Goal: Task Accomplishment & Management: Use online tool/utility

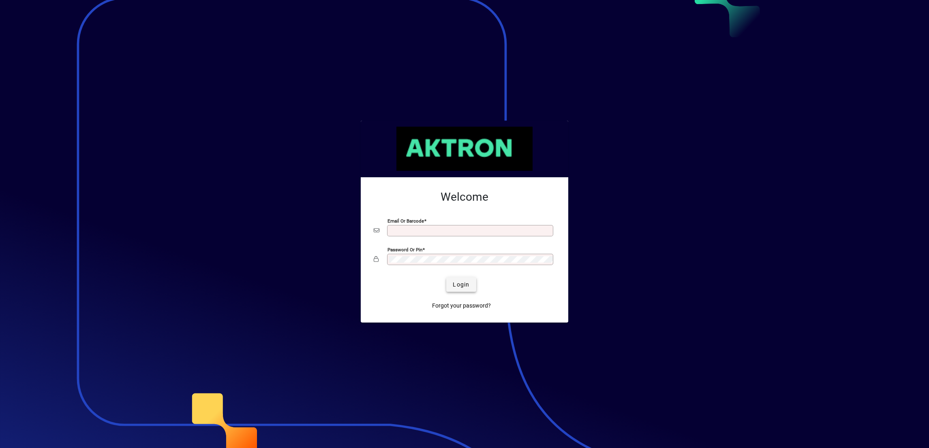
type input "**********"
click at [461, 282] on span "Login" at bounding box center [461, 285] width 17 height 9
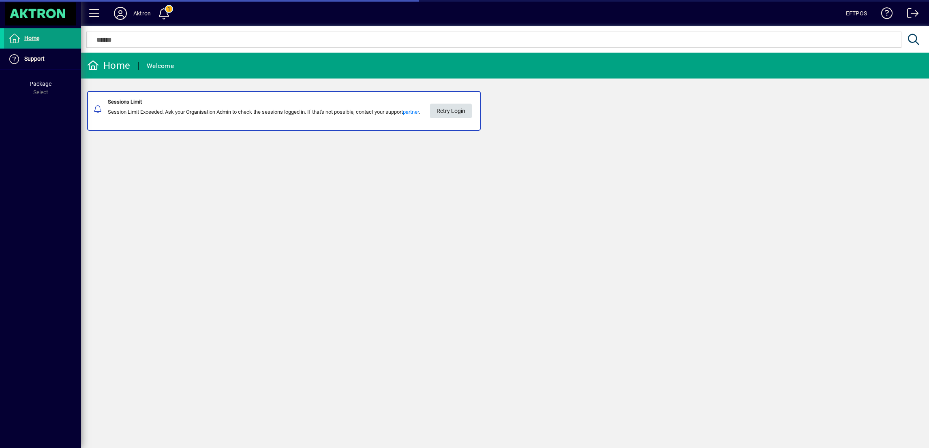
click at [457, 109] on span "Retry Login" at bounding box center [450, 111] width 29 height 13
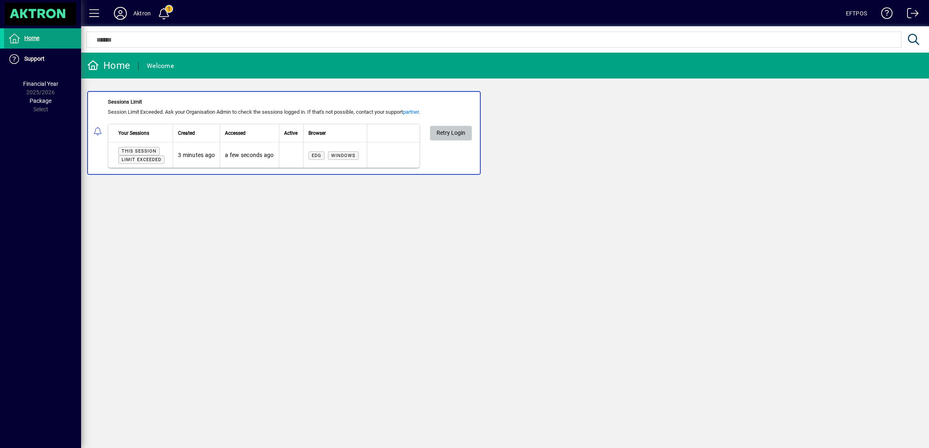
click at [465, 131] on span "Retry Login" at bounding box center [450, 132] width 29 height 13
click at [486, 133] on span "Retry Login" at bounding box center [485, 132] width 29 height 13
click at [456, 132] on span "Retry Login" at bounding box center [450, 132] width 29 height 13
